Goal: Information Seeking & Learning: Learn about a topic

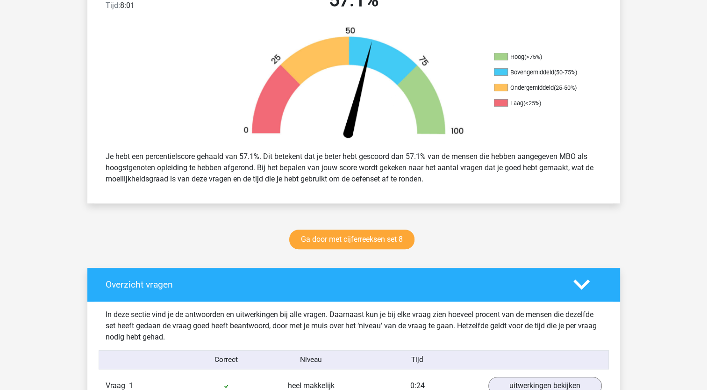
scroll to position [284, 0]
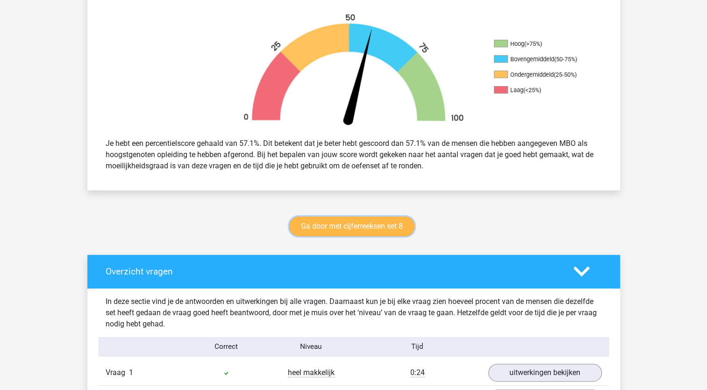
click at [379, 224] on link "Ga door met cijferreeksen set 8" at bounding box center [351, 226] width 125 height 20
click at [316, 219] on link "Ga door met cijferreeksen set 8" at bounding box center [351, 226] width 125 height 20
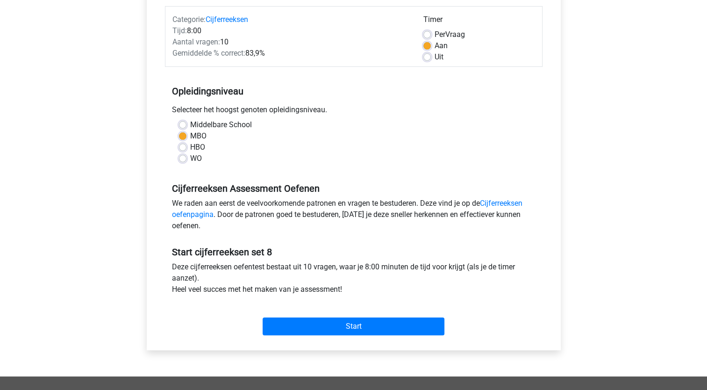
scroll to position [131, 0]
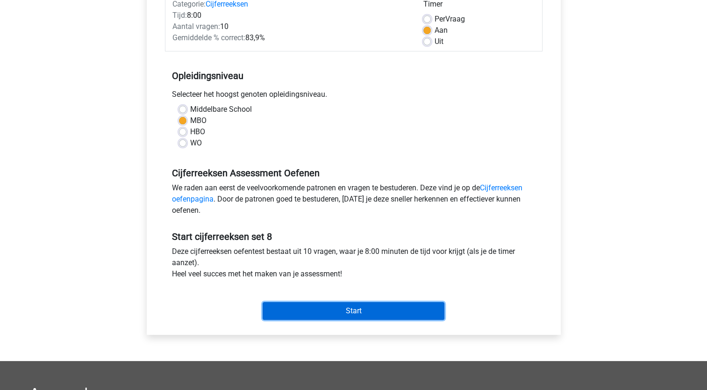
click at [353, 317] on input "Start" at bounding box center [354, 311] width 182 height 18
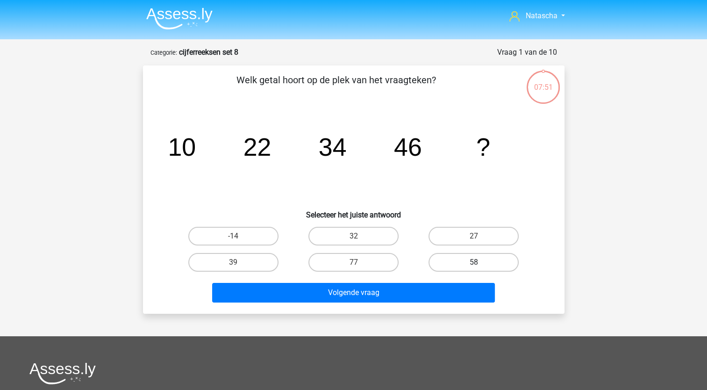
click at [467, 260] on label "58" at bounding box center [473, 262] width 90 height 19
click at [474, 262] on input "58" at bounding box center [477, 265] width 6 height 6
radio input "true"
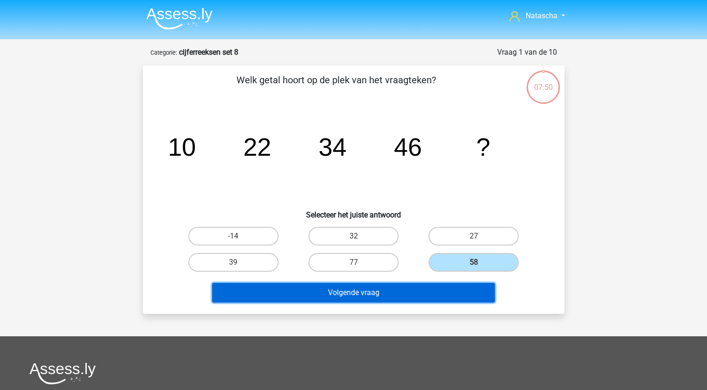
click at [333, 291] on button "Volgende vraag" at bounding box center [353, 293] width 283 height 20
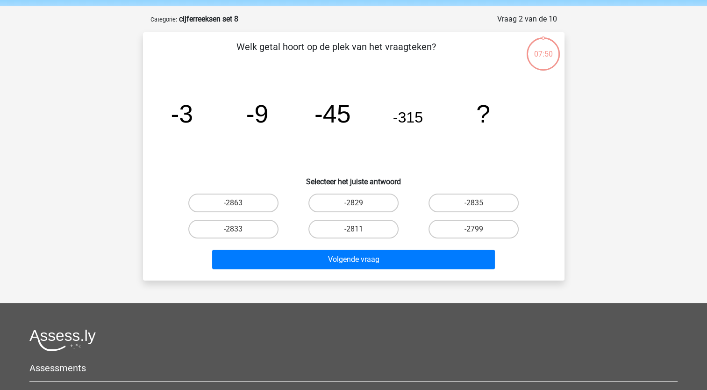
scroll to position [47, 0]
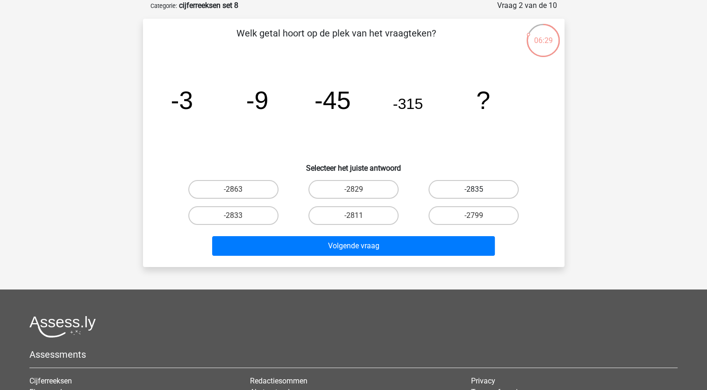
click at [480, 188] on label "-2835" at bounding box center [473, 189] width 90 height 19
click at [480, 189] on input "-2835" at bounding box center [477, 192] width 6 height 6
radio input "true"
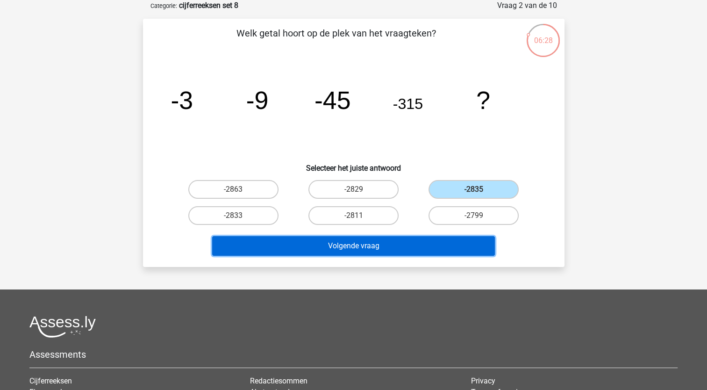
click at [428, 239] on button "Volgende vraag" at bounding box center [353, 246] width 283 height 20
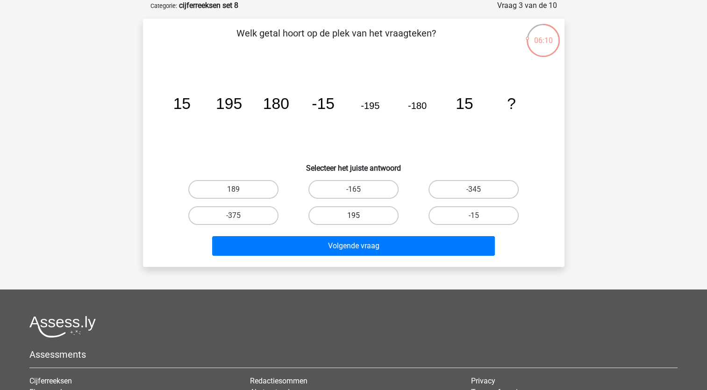
click at [354, 211] on label "195" at bounding box center [353, 215] width 90 height 19
click at [354, 215] on input "195" at bounding box center [356, 218] width 6 height 6
radio input "true"
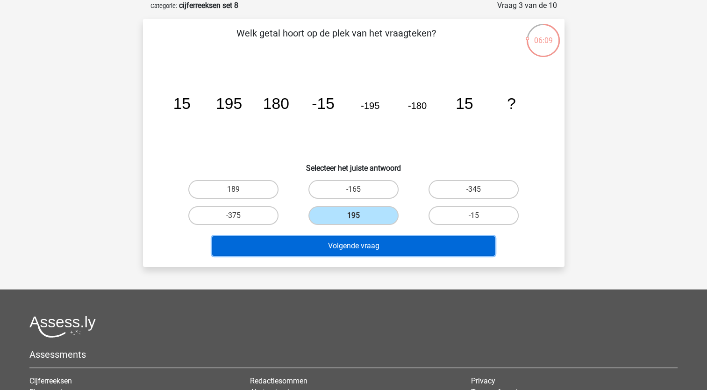
click at [316, 244] on button "Volgende vraag" at bounding box center [353, 246] width 283 height 20
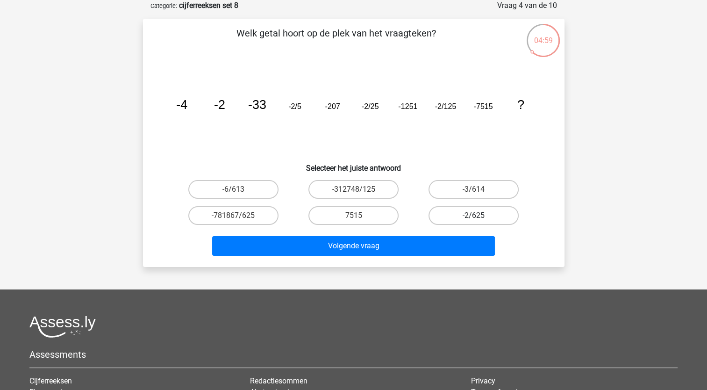
click at [445, 211] on label "-2/625" at bounding box center [473, 215] width 90 height 19
click at [474, 215] on input "-2/625" at bounding box center [477, 218] width 6 height 6
radio input "true"
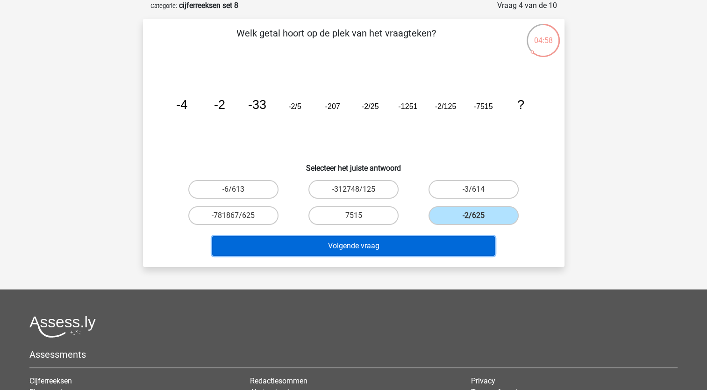
click at [405, 246] on button "Volgende vraag" at bounding box center [353, 246] width 283 height 20
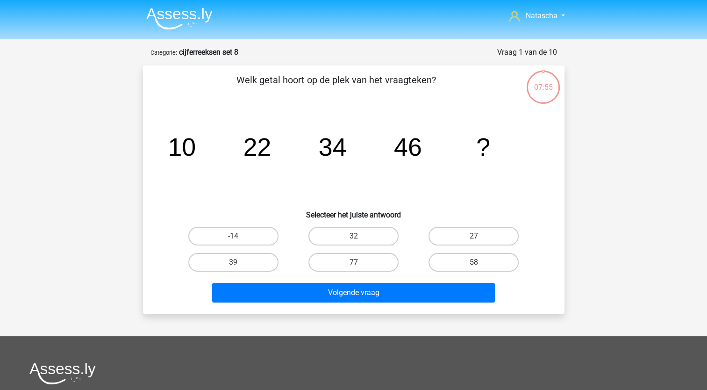
click at [455, 268] on label "58" at bounding box center [473, 262] width 90 height 19
click at [474, 268] on input "58" at bounding box center [477, 265] width 6 height 6
radio input "true"
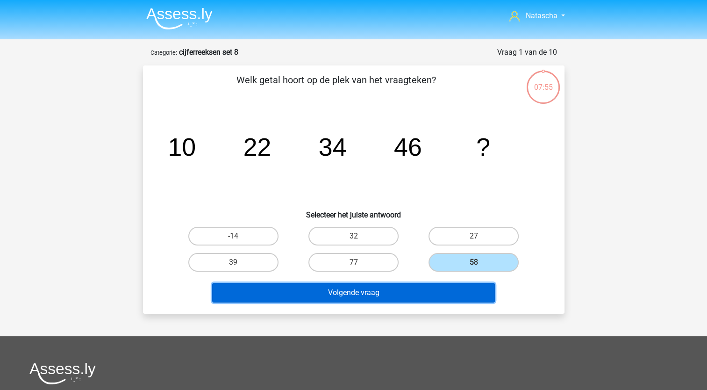
click at [381, 291] on button "Volgende vraag" at bounding box center [353, 293] width 283 height 20
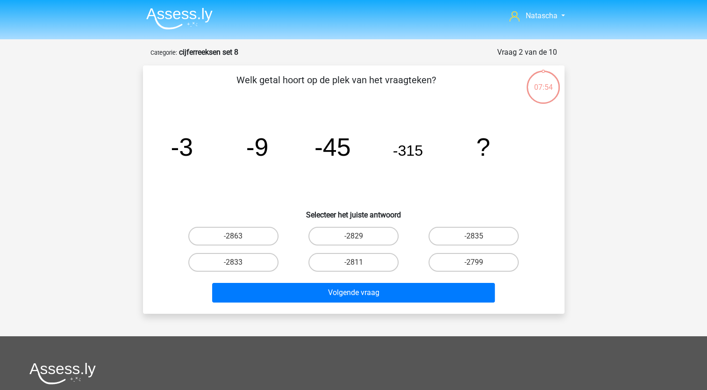
scroll to position [47, 0]
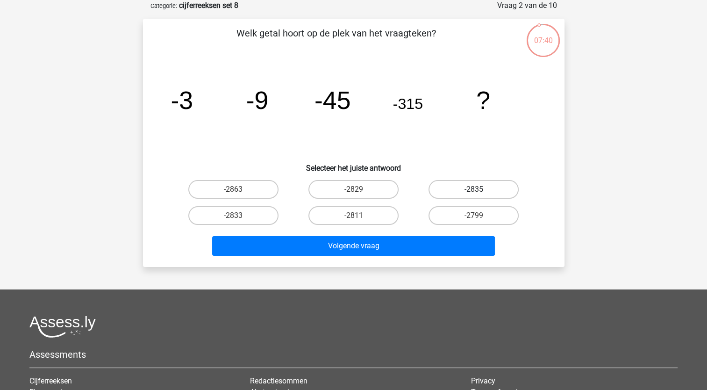
click at [478, 186] on label "-2835" at bounding box center [473, 189] width 90 height 19
click at [478, 189] on input "-2835" at bounding box center [477, 192] width 6 height 6
radio input "true"
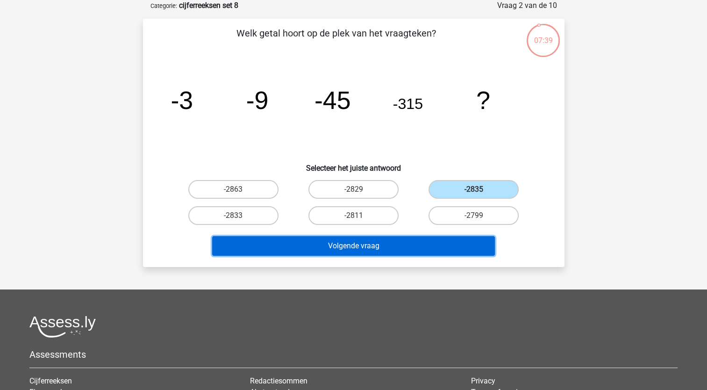
click at [394, 248] on button "Volgende vraag" at bounding box center [353, 246] width 283 height 20
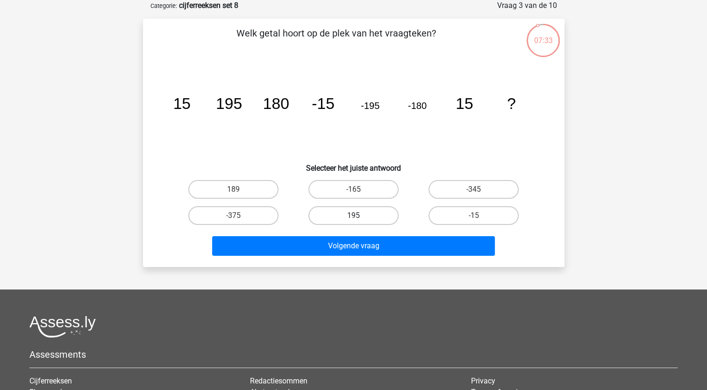
click at [349, 214] on label "195" at bounding box center [353, 215] width 90 height 19
click at [353, 215] on input "195" at bounding box center [356, 218] width 6 height 6
radio input "true"
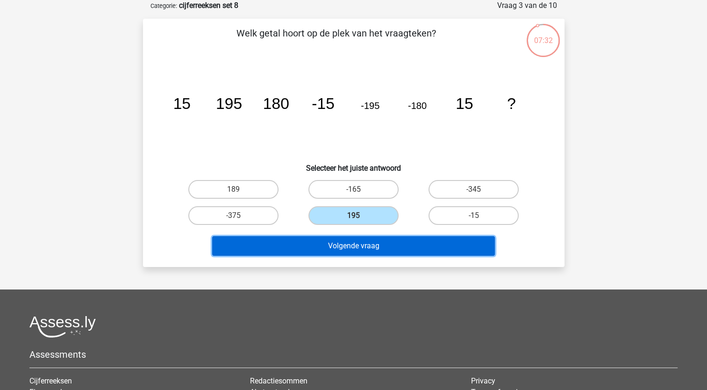
click at [324, 248] on button "Volgende vraag" at bounding box center [353, 246] width 283 height 20
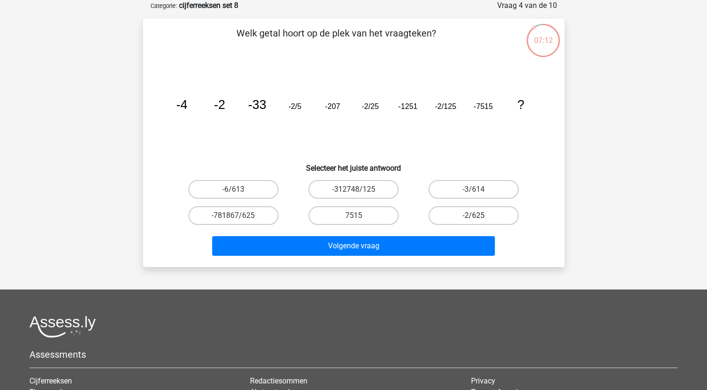
click at [457, 216] on label "-2/625" at bounding box center [473, 215] width 90 height 19
click at [474, 216] on input "-2/625" at bounding box center [477, 218] width 6 height 6
radio input "true"
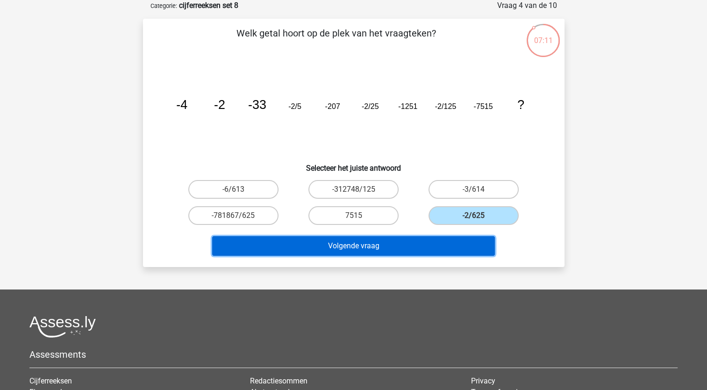
click at [417, 246] on button "Volgende vraag" at bounding box center [353, 246] width 283 height 20
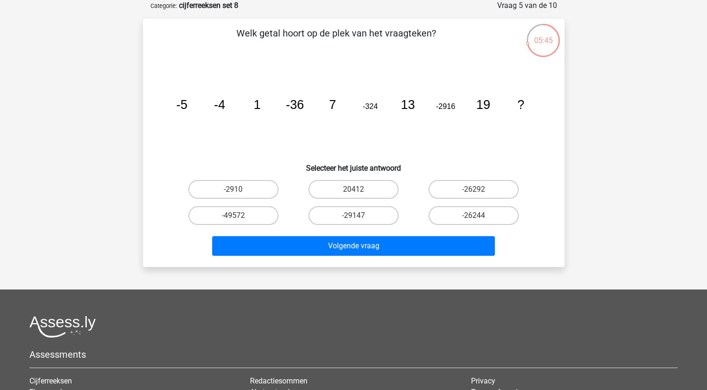
click at [474, 218] on input "-26244" at bounding box center [477, 218] width 6 height 6
radio input "true"
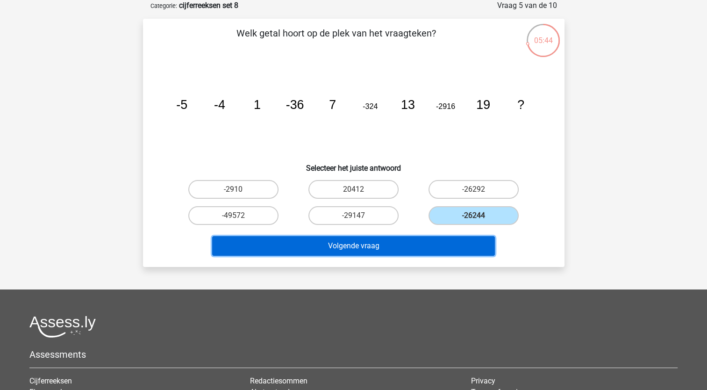
click at [447, 240] on button "Volgende vraag" at bounding box center [353, 246] width 283 height 20
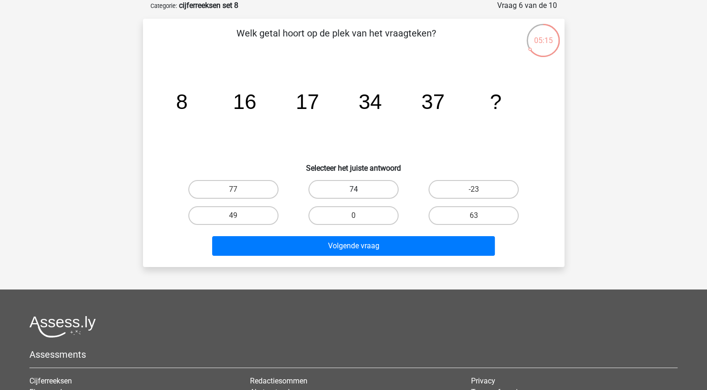
click at [376, 194] on label "74" at bounding box center [353, 189] width 90 height 19
click at [359, 194] on input "74" at bounding box center [356, 192] width 6 height 6
radio input "true"
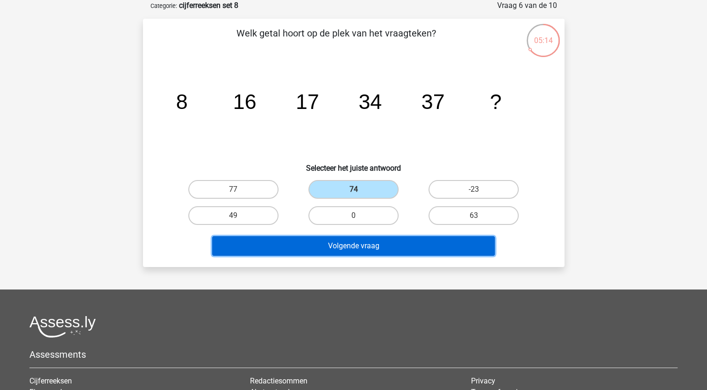
click at [313, 248] on button "Volgende vraag" at bounding box center [353, 246] width 283 height 20
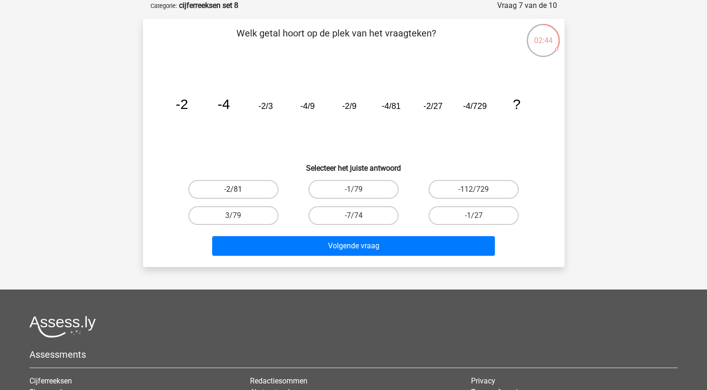
click at [242, 191] on label "-2/81" at bounding box center [233, 189] width 90 height 19
click at [239, 191] on input "-2/81" at bounding box center [236, 192] width 6 height 6
radio input "true"
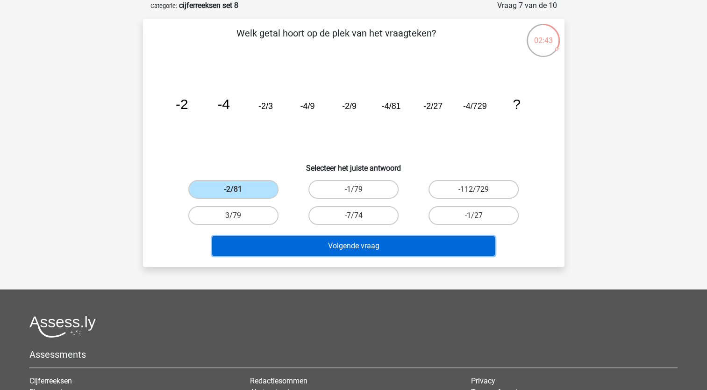
click at [290, 249] on button "Volgende vraag" at bounding box center [353, 246] width 283 height 20
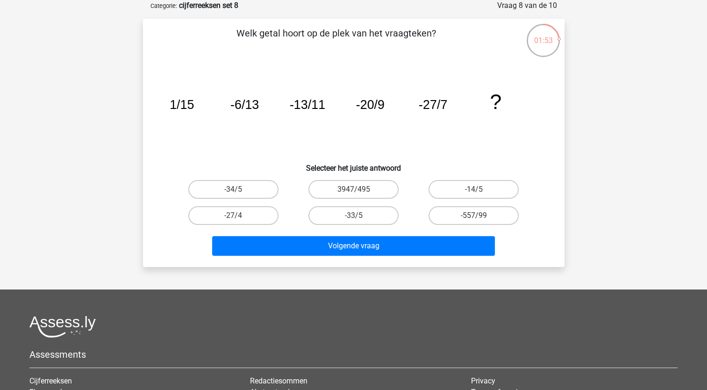
click at [236, 190] on input "-34/5" at bounding box center [236, 192] width 6 height 6
radio input "true"
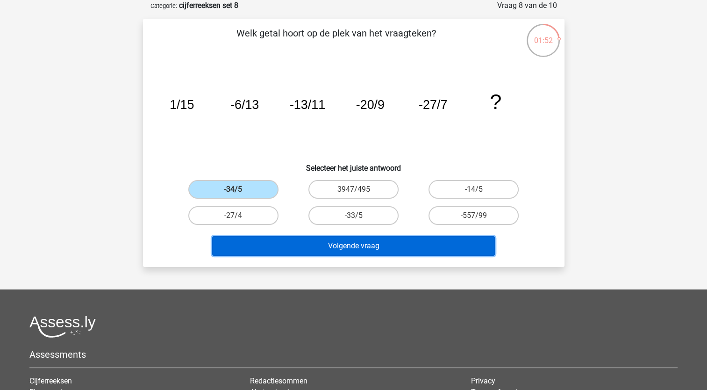
click at [260, 250] on button "Volgende vraag" at bounding box center [353, 246] width 283 height 20
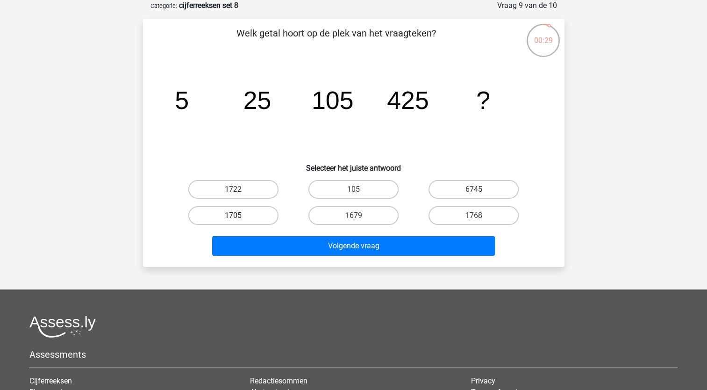
drag, startPoint x: 252, startPoint y: 215, endPoint x: 255, endPoint y: 210, distance: 6.1
click at [255, 210] on label "1705" at bounding box center [233, 215] width 90 height 19
click at [239, 215] on input "1705" at bounding box center [236, 218] width 6 height 6
radio input "true"
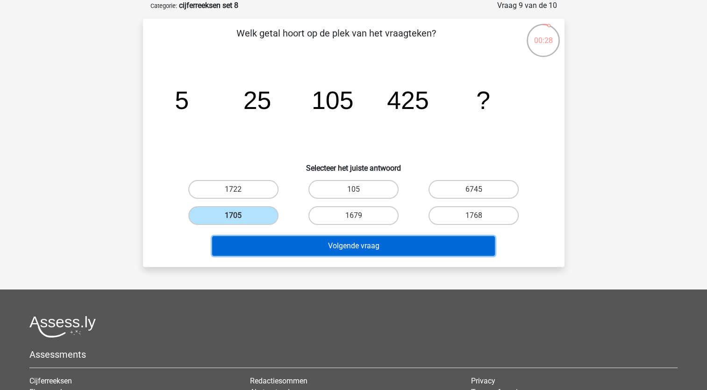
click at [263, 248] on button "Volgende vraag" at bounding box center [353, 246] width 283 height 20
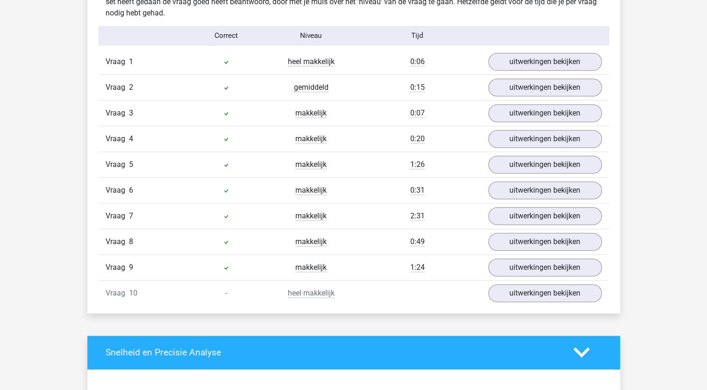
scroll to position [604, 0]
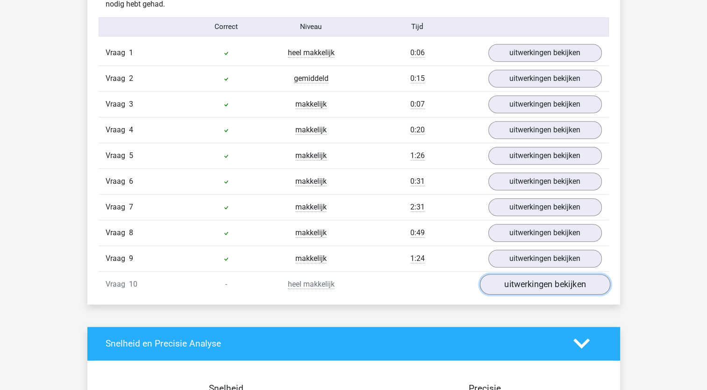
click at [515, 281] on link "uitwerkingen bekijken" at bounding box center [544, 284] width 130 height 21
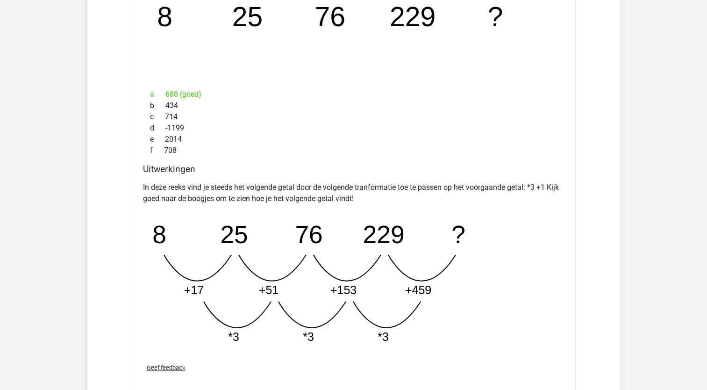
scroll to position [976, 0]
